Goal: Obtain resource: Download file/media

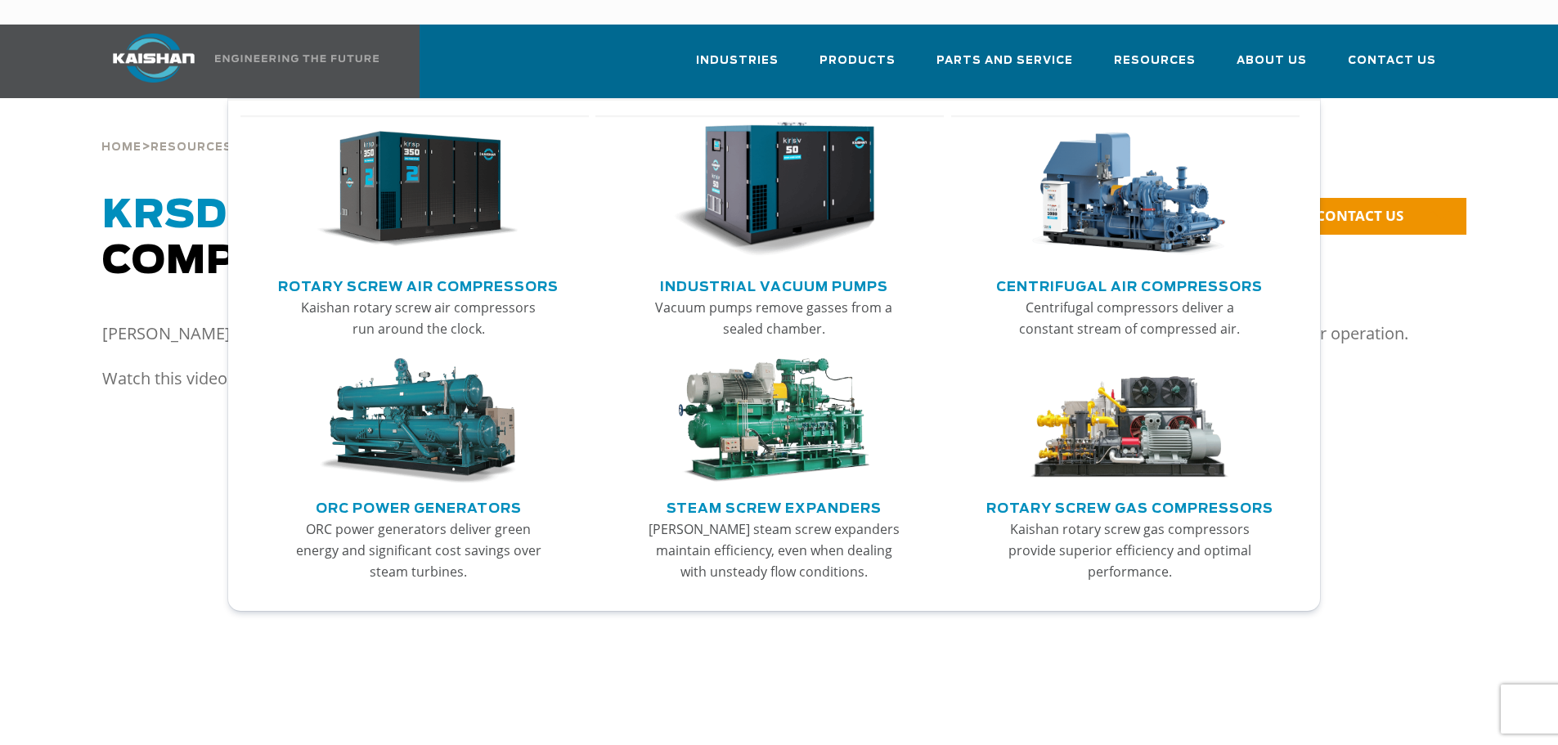
click at [460, 272] on link "Rotary Screw Air Compressors" at bounding box center [418, 284] width 281 height 25
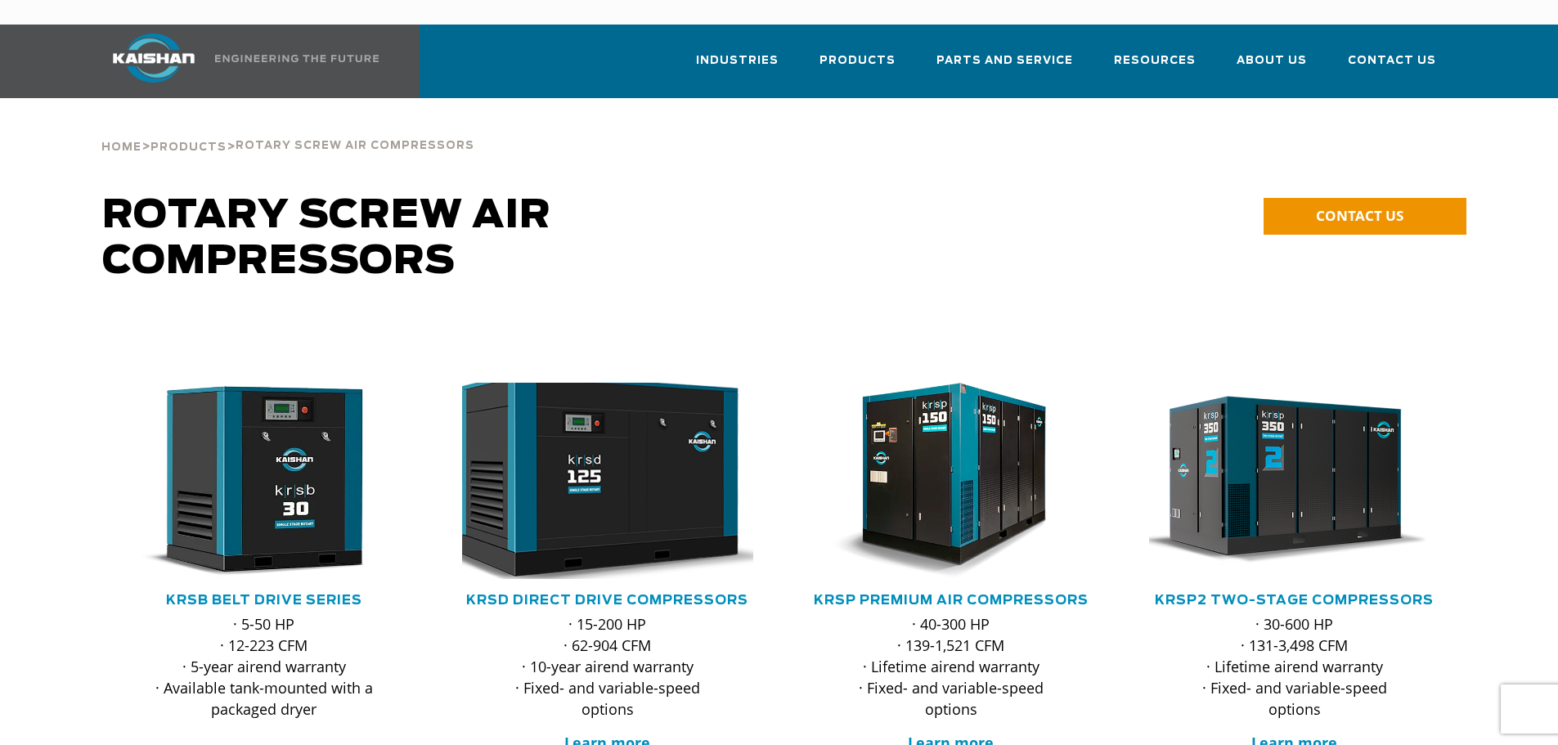
click at [667, 395] on img at bounding box center [595, 481] width 321 height 216
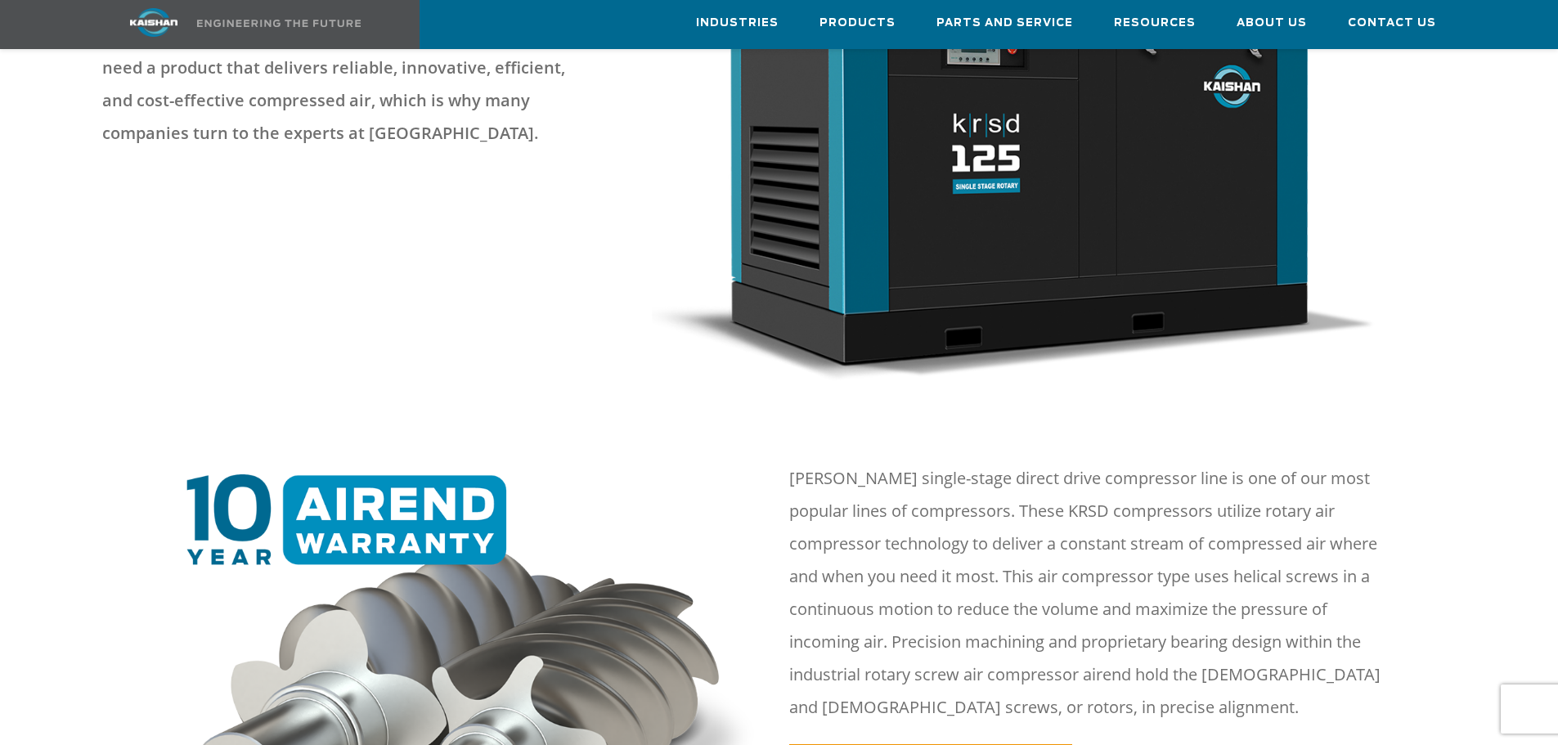
scroll to position [818, 0]
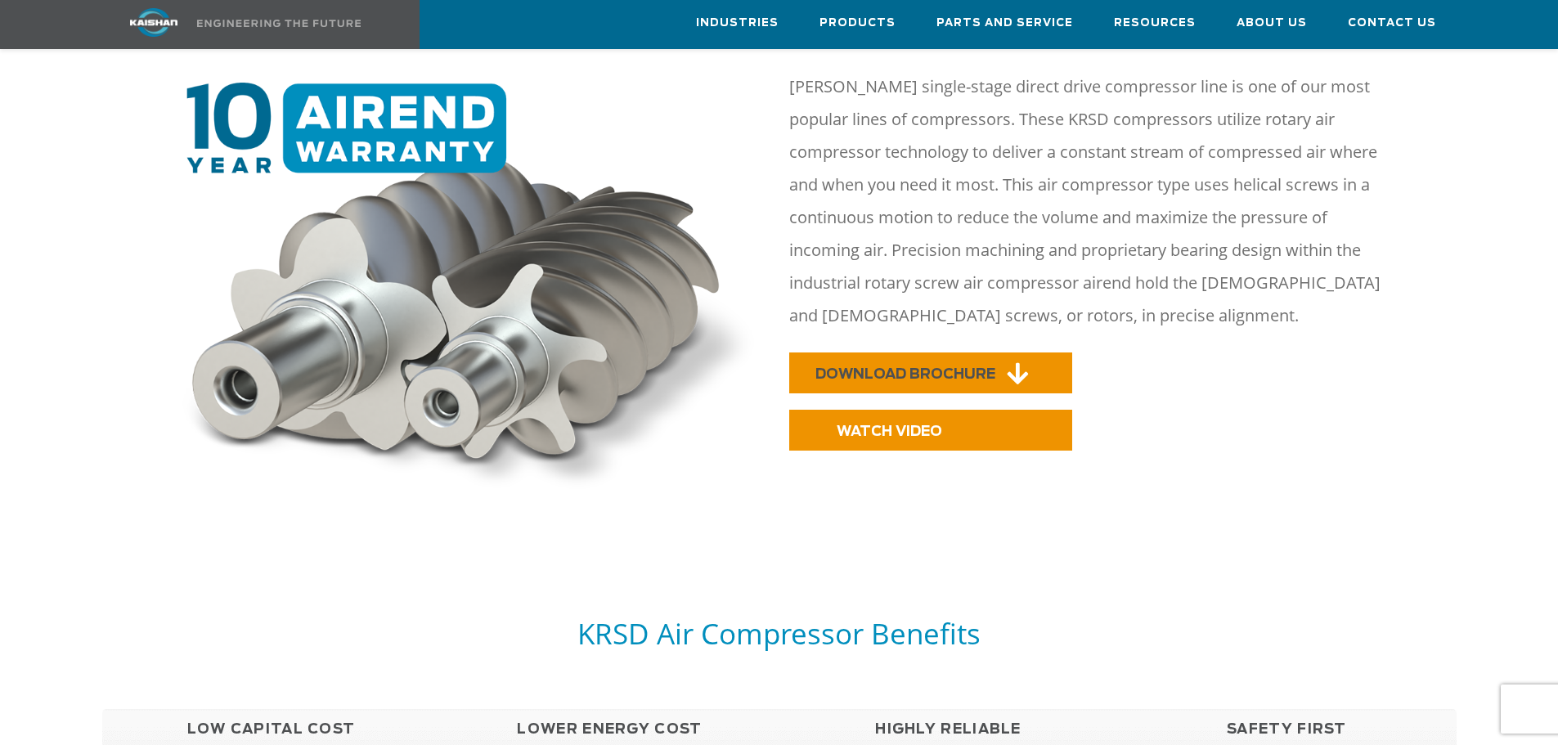
click at [898, 367] on span "DOWNLOAD BROCHURE" at bounding box center [906, 374] width 180 height 14
